Goal: Find contact information: Obtain details needed to contact an individual or organization

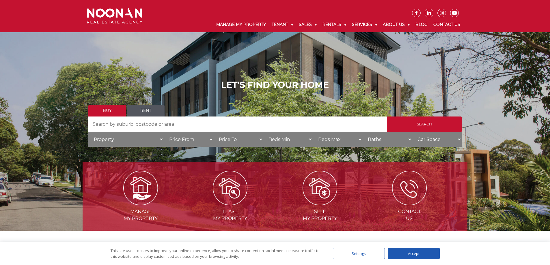
click at [439, 22] on link "Contact Us" at bounding box center [447, 24] width 33 height 15
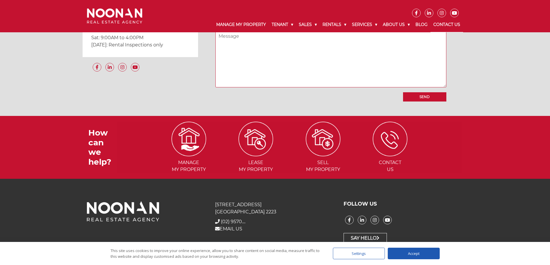
scroll to position [535, 0]
click at [398, 137] on img at bounding box center [390, 138] width 31 height 31
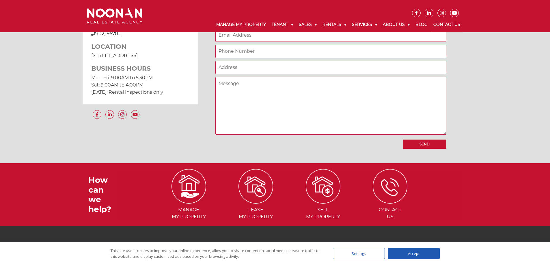
scroll to position [535, 0]
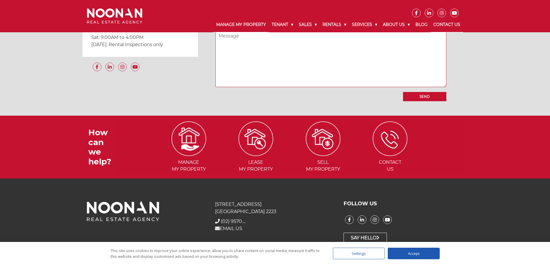
click at [243, 25] on link "Manage My Property" at bounding box center [240, 24] width 55 height 15
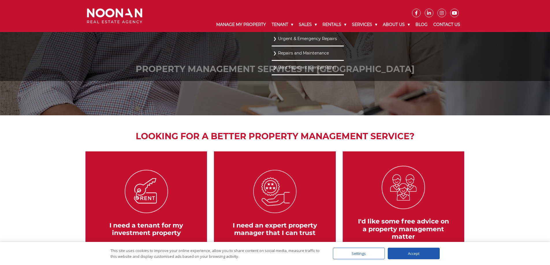
click at [287, 41] on link "Urgent & Emergency Repairs" at bounding box center [307, 39] width 69 height 8
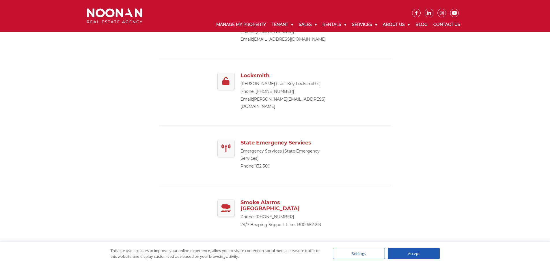
scroll to position [347, 0]
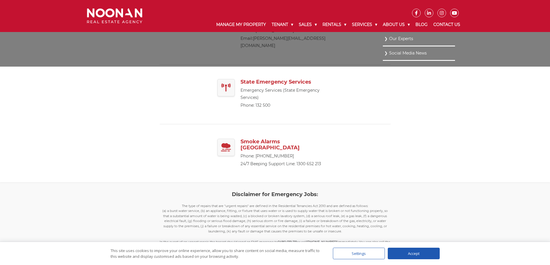
click at [397, 39] on link "Our Experts" at bounding box center [418, 39] width 69 height 8
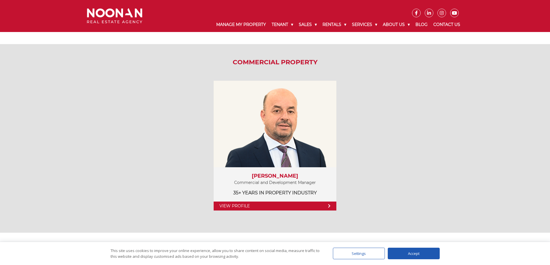
scroll to position [780, 0]
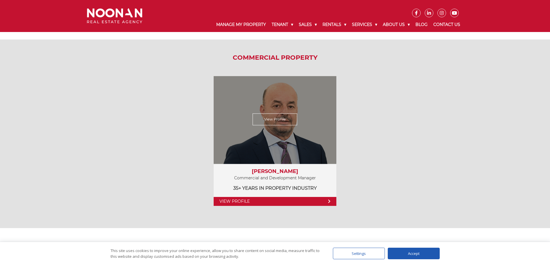
click at [277, 117] on link "View Profile" at bounding box center [275, 119] width 45 height 12
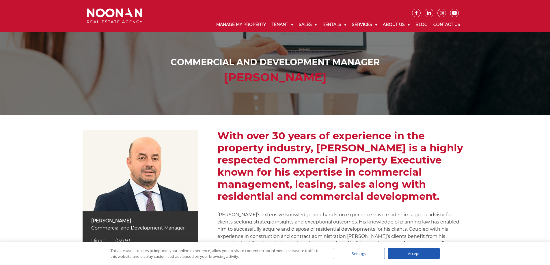
scroll to position [144, 0]
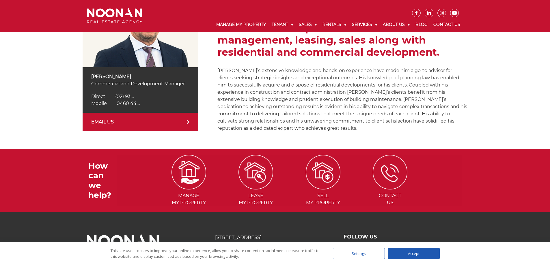
click at [194, 124] on link "EMAIL US" at bounding box center [141, 122] width 116 height 18
click at [499, 98] on div "Spiro Veldekis Commercial and Development Manager Direct (02) 9330 6854 Direct …" at bounding box center [275, 60] width 550 height 178
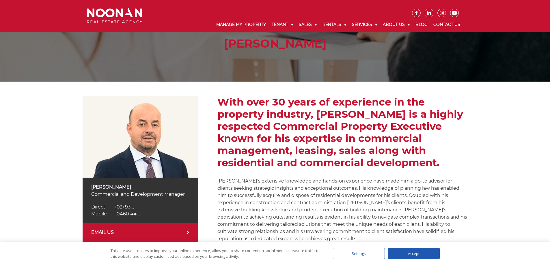
scroll to position [58, 0]
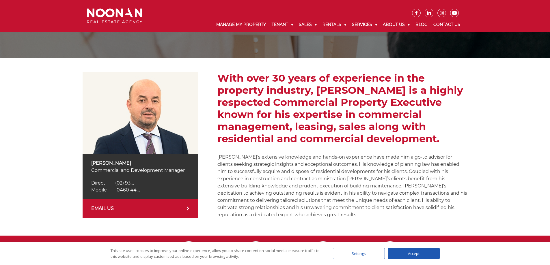
click at [416, 254] on div "Accept" at bounding box center [414, 254] width 52 height 12
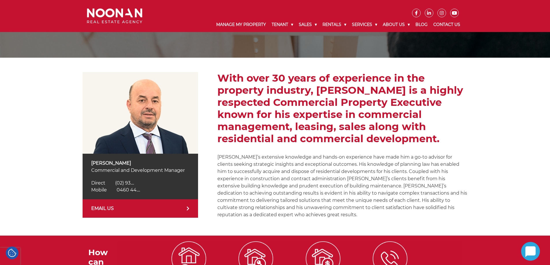
click at [129, 190] on span "0460 44...." at bounding box center [128, 189] width 23 height 5
